Goal: Task Accomplishment & Management: Manage account settings

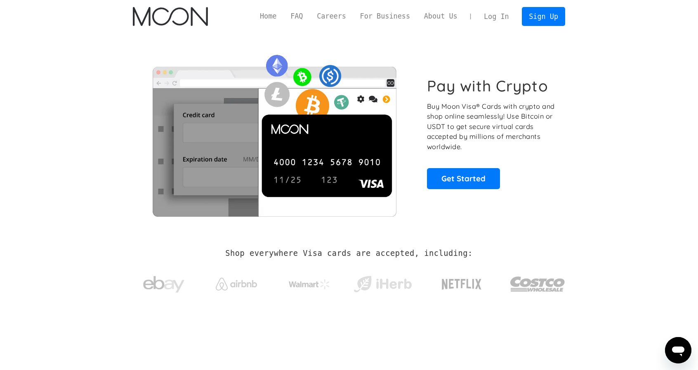
click at [505, 25] on link "Log In" at bounding box center [496, 16] width 39 height 18
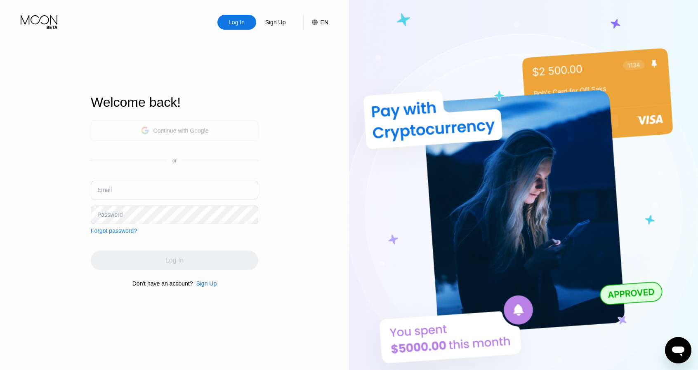
click at [173, 133] on div "Continue with Google" at bounding box center [180, 130] width 55 height 7
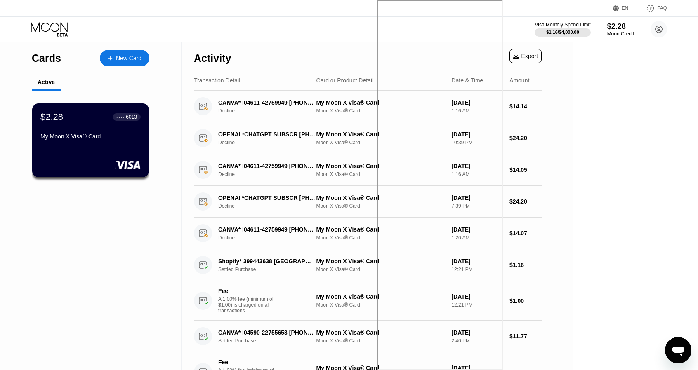
click at [305, 65] on div "Activity Export" at bounding box center [368, 56] width 348 height 29
